Goal: Task Accomplishment & Management: Complete application form

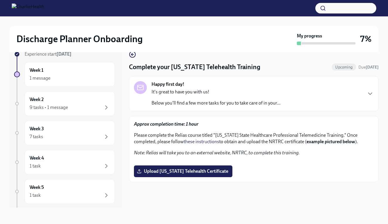
scroll to position [114, 0]
click at [166, 174] on span "Upload [US_STATE] Telehealth Certificate" at bounding box center [183, 171] width 90 height 6
click at [0, 0] on input "Upload [US_STATE] Telehealth Certificate" at bounding box center [0, 0] width 0 height 0
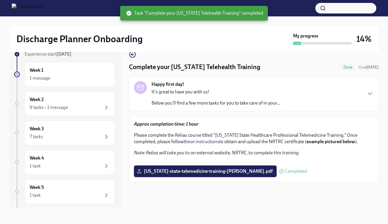
scroll to position [0, 0]
click at [56, 103] on div "Week 2 9 tasks • 1 message" at bounding box center [70, 103] width 80 height 15
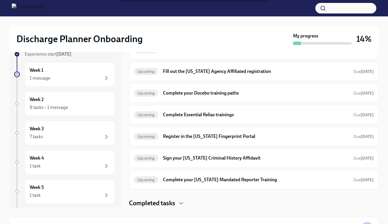
scroll to position [66, 0]
click at [178, 199] on div "Completed tasks" at bounding box center [254, 203] width 250 height 9
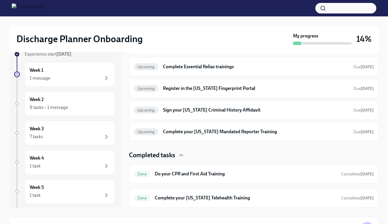
scroll to position [114, 0]
click at [239, 130] on h6 "Complete your [US_STATE] Mandated Reporter Training" at bounding box center [256, 132] width 186 height 6
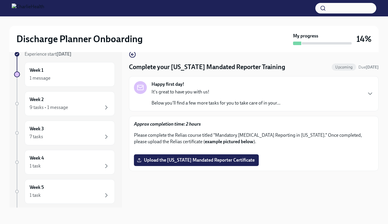
scroll to position [25, 0]
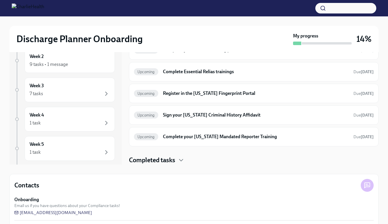
scroll to position [82, 0]
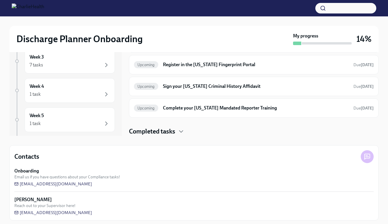
click at [175, 132] on h4 "Completed tasks" at bounding box center [152, 131] width 46 height 9
click at [153, 136] on div "Experience start [DATE] Week 1 1 message Week 2 9 tasks • 1 message Week 3 7 ta…" at bounding box center [193, 95] width 369 height 251
click at [173, 131] on h4 "Completed tasks" at bounding box center [152, 131] width 46 height 9
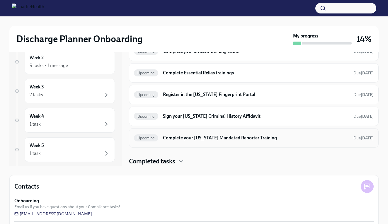
scroll to position [50, 0]
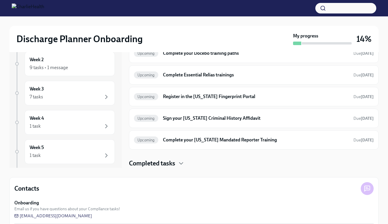
click at [176, 166] on div "Completed tasks" at bounding box center [254, 163] width 250 height 9
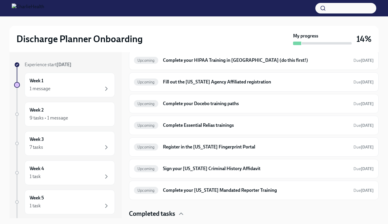
scroll to position [0, 0]
click at [55, 112] on div "Week 2 9 tasks • 1 message" at bounding box center [70, 114] width 80 height 15
click at [56, 85] on div "Week 1 1 message" at bounding box center [70, 85] width 80 height 15
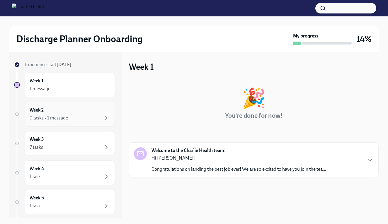
click at [49, 120] on div "9 tasks • 1 message" at bounding box center [49, 118] width 38 height 6
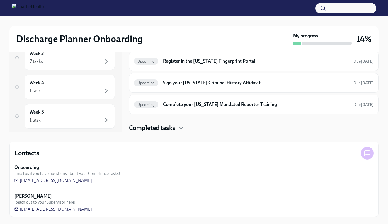
scroll to position [86, 0]
click at [178, 123] on div "Happy first day! It's great to have you with us! Below you'll find a few more t…" at bounding box center [254, 29] width 250 height 205
click at [180, 129] on icon "button" at bounding box center [181, 128] width 7 height 7
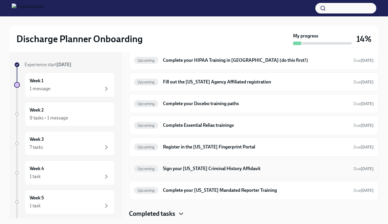
scroll to position [66, 0]
click at [190, 191] on h6 "Complete your [US_STATE] Mandated Reporter Training" at bounding box center [256, 190] width 186 height 6
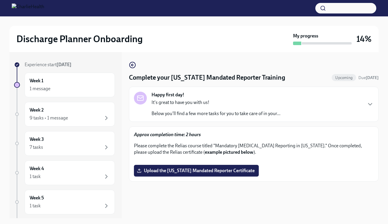
scroll to position [95, 0]
